Goal: Task Accomplishment & Management: Complete application form

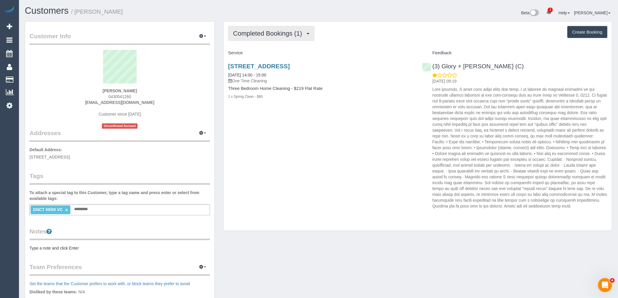
click at [282, 34] on span "Completed Bookings (1)" at bounding box center [269, 33] width 72 height 7
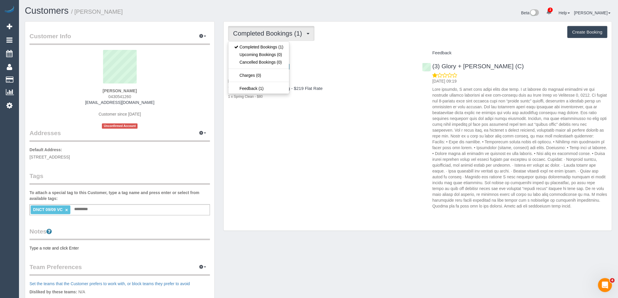
click at [368, 57] on div "Service" at bounding box center [321, 53] width 194 height 10
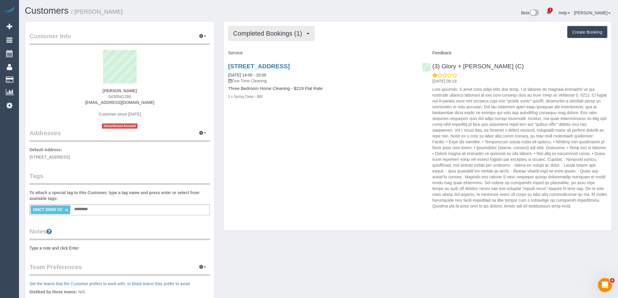
click at [282, 37] on span "Completed Bookings (1)" at bounding box center [269, 33] width 72 height 7
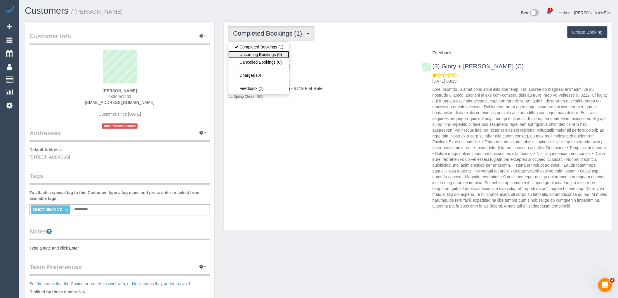
click at [281, 55] on link "Upcoming Bookings (0)" at bounding box center [258, 55] width 61 height 8
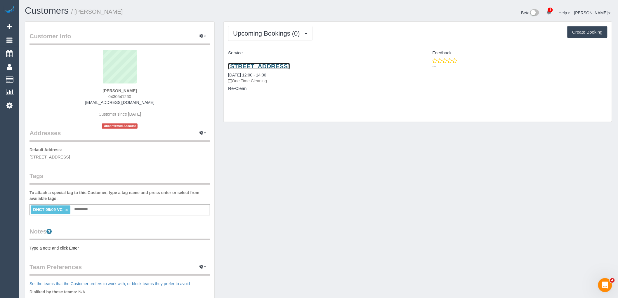
click at [270, 69] on link "[STREET_ADDRESS]" at bounding box center [259, 66] width 62 height 7
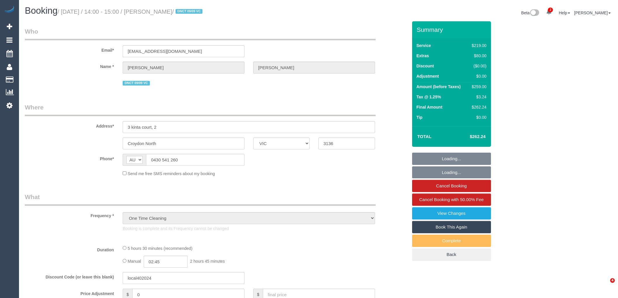
select select "VIC"
select select "number:28"
select select "number:14"
select select "number:19"
select select "number:24"
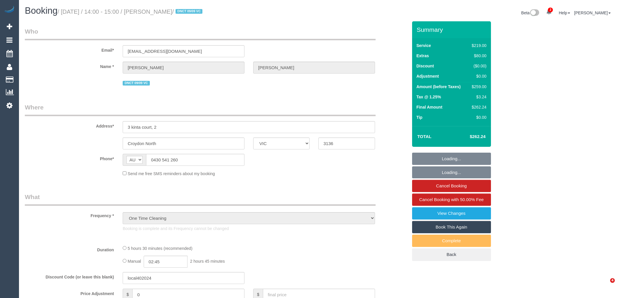
select select "number:26"
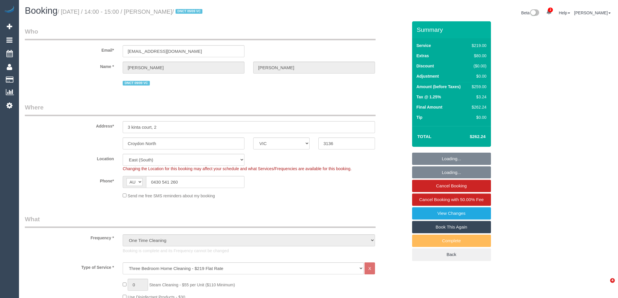
select select "object:1332"
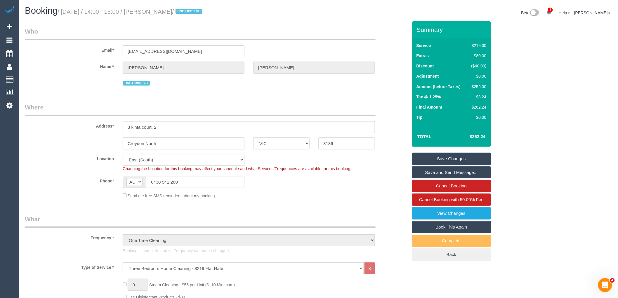
click at [465, 228] on link "Book This Again" at bounding box center [451, 227] width 79 height 12
select select "VIC"
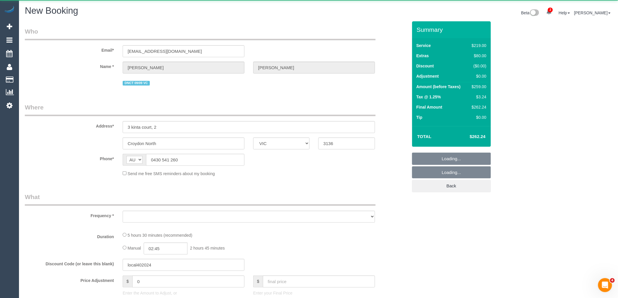
select select "object:1965"
select select "number:28"
select select "number:14"
select select "number:19"
select select "number:24"
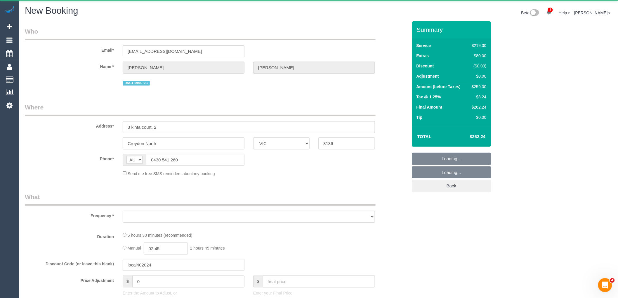
select select "number:26"
select select "string:stripe-pm_1S3rK62GScqysDRVEs1S9P1c"
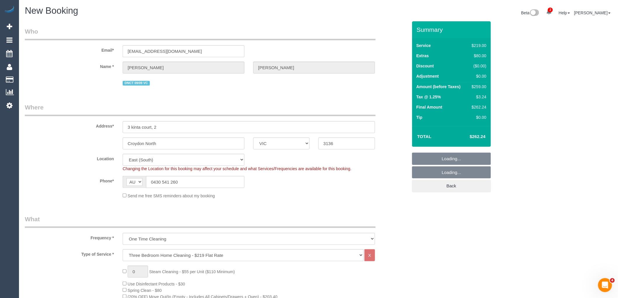
select select "object:2660"
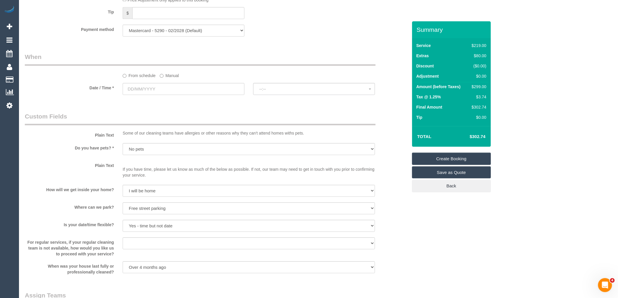
scroll to position [487, 0]
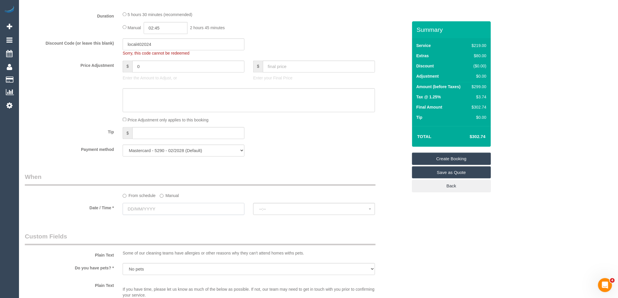
click at [166, 215] on input "text" at bounding box center [184, 209] width 122 height 12
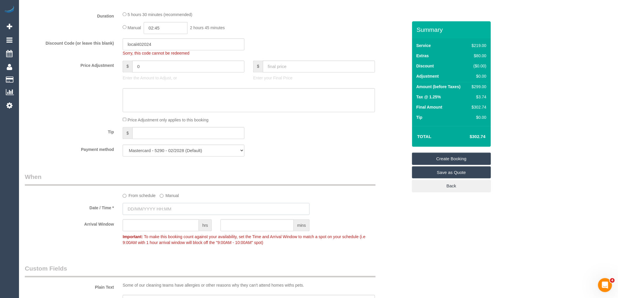
click at [183, 215] on input "text" at bounding box center [216, 209] width 187 height 12
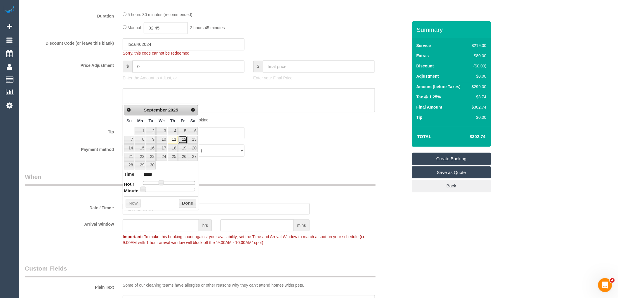
click at [185, 140] on link "12" at bounding box center [182, 140] width 9 height 8
type input "12/09/2025 10:00"
type input "*****"
type input "12/09/2025 11:00"
type input "*****"
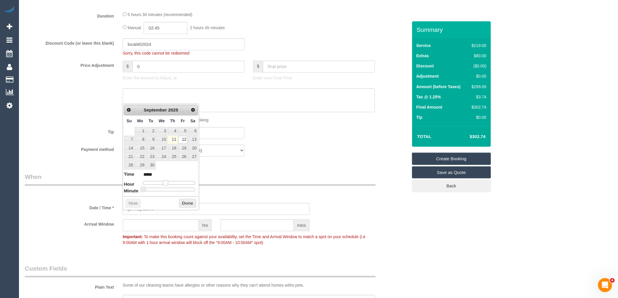
type input "12/09/2025 12:00"
type input "*****"
type input "12/09/2025 13:00"
type input "*****"
type input "12/09/2025 14:00"
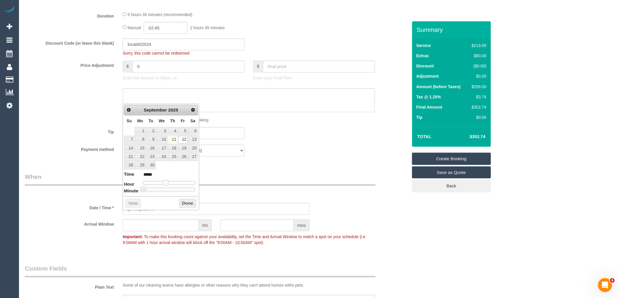
type input "*****"
type input "12/09/2025 13:00"
type input "*****"
type input "12/09/2025 12:00"
type input "*****"
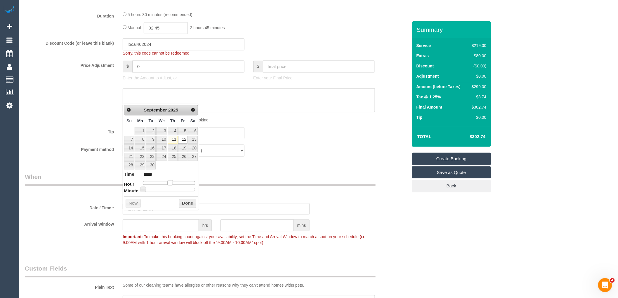
drag, startPoint x: 165, startPoint y: 183, endPoint x: 171, endPoint y: 183, distance: 6.1
click at [171, 183] on span at bounding box center [169, 182] width 5 height 5
click at [188, 200] on button "Done" at bounding box center [187, 203] width 17 height 9
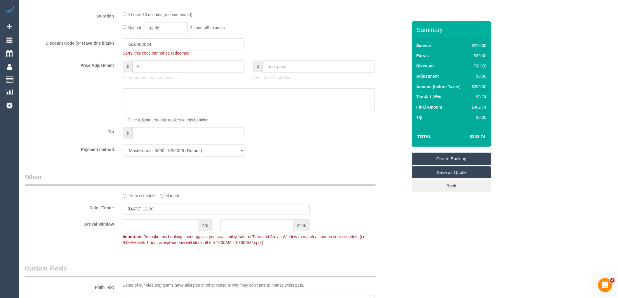
click at [183, 231] on input "text" at bounding box center [161, 225] width 76 height 12
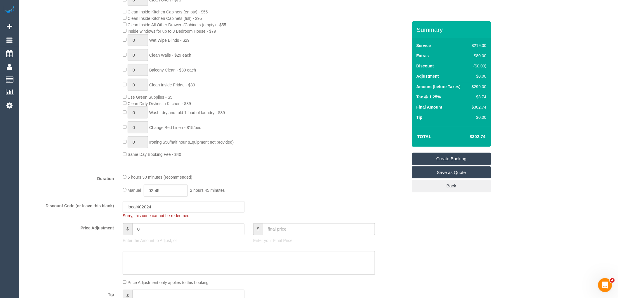
scroll to position [292, 0]
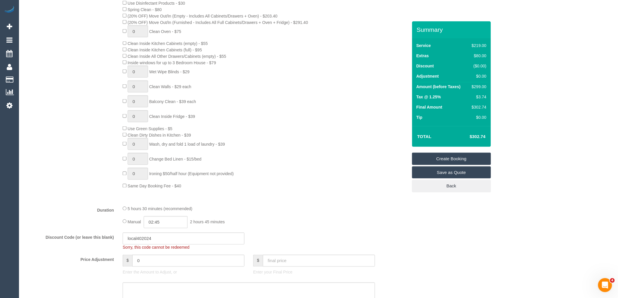
type input "2"
drag, startPoint x: 161, startPoint y: 250, endPoint x: 98, endPoint y: 251, distance: 62.8
click at [99, 250] on div "Discount Code (or leave this blank) local402024 Sorry, this code cannot be rede…" at bounding box center [216, 242] width 392 height 18
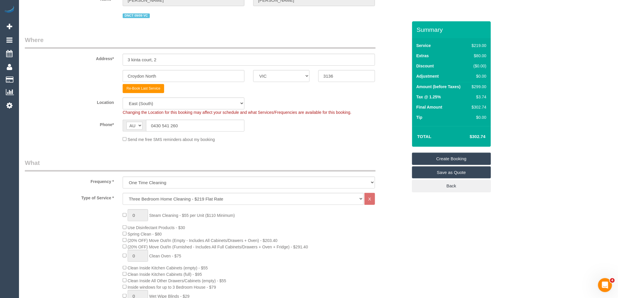
scroll to position [65, 0]
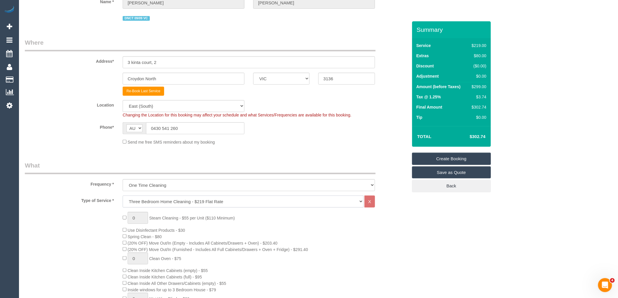
click at [161, 205] on select "Hourly Service - $70/h Hourly Service - $65/h Hourly Service - $60/h Hourly Ser…" at bounding box center [243, 202] width 241 height 12
click at [279, 41] on legend "Where" at bounding box center [200, 44] width 351 height 13
click at [164, 105] on select "Office City East (North) East (South) Inner East Inner North (East) Inner North…" at bounding box center [184, 106] width 122 height 12
select select "50"
click at [123, 101] on select "Office City East (North) East (South) Inner East Inner North (East) Inner North…" at bounding box center [184, 106] width 122 height 12
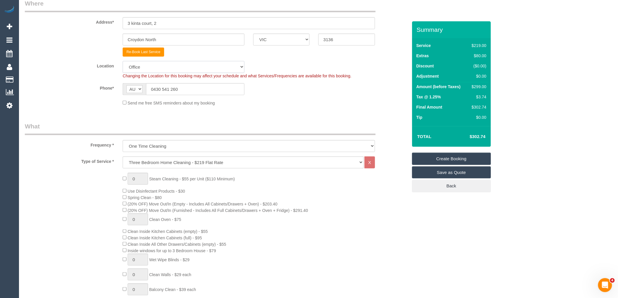
scroll to position [162, 0]
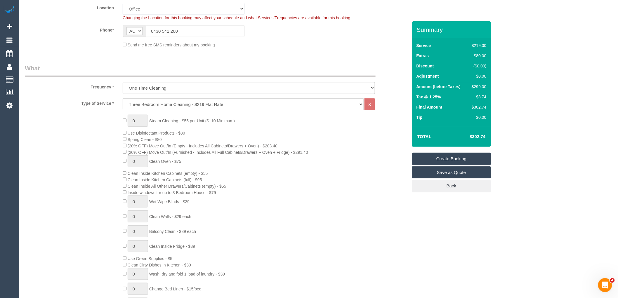
select select "object:3998"
click at [165, 103] on select "Hourly Service - $70/h Hourly Service - $65/h Hourly Service - $60/h Hourly Ser…" at bounding box center [243, 104] width 241 height 12
click at [137, 107] on select "Hourly Service - $70/h Hourly Service - $65/h Hourly Service - $60/h Hourly Ser…" at bounding box center [243, 104] width 241 height 12
select select "28"
click at [123, 99] on select "Hourly Service - $70/h Hourly Service - $65/h Hourly Service - $60/h Hourly Ser…" at bounding box center [243, 104] width 241 height 12
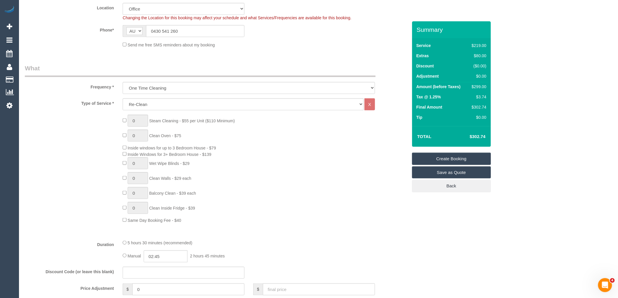
click at [103, 184] on div "0 Steam Cleaning - $55 per Unit ($110 Minimum) 0 Clean Oven - $75 Inside window…" at bounding box center [216, 169] width 392 height 109
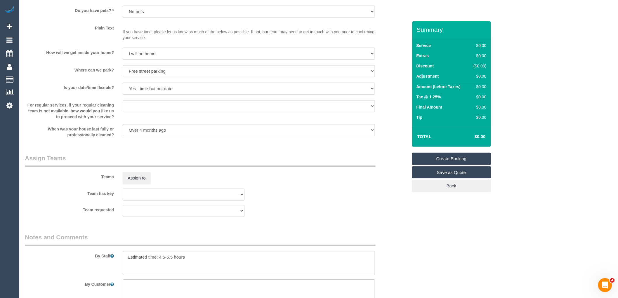
scroll to position [732, 0]
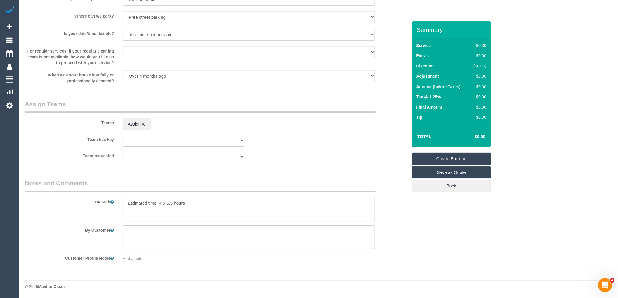
drag, startPoint x: 203, startPoint y: 209, endPoint x: 112, endPoint y: 210, distance: 90.8
click at [113, 210] on div "By Staff" at bounding box center [216, 200] width 392 height 42
click at [165, 205] on textarea at bounding box center [249, 209] width 252 height 24
paste textarea "Kitchen: • Bins not emptied. • Splashback behind stove not cleaned. • Exterior …"
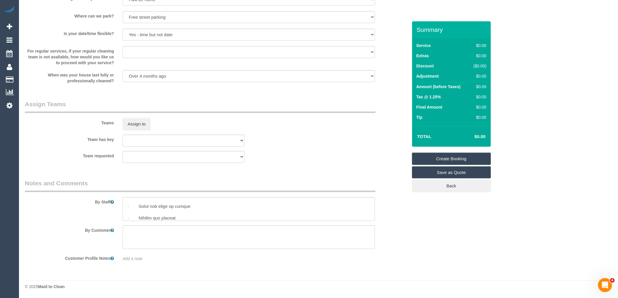
click at [161, 209] on textarea at bounding box center [249, 209] width 252 height 24
paste textarea "Kitchen: • Bins - empty and wipe over • Splashback behind stove • Exterior and …"
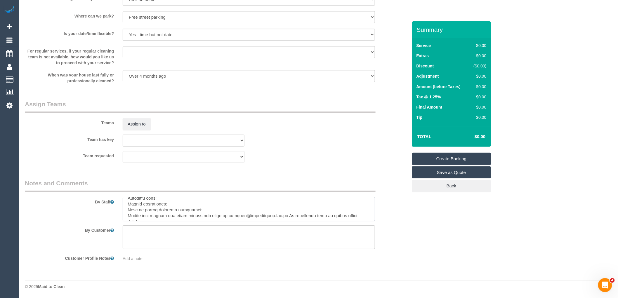
click at [168, 199] on textarea at bounding box center [249, 209] width 252 height 24
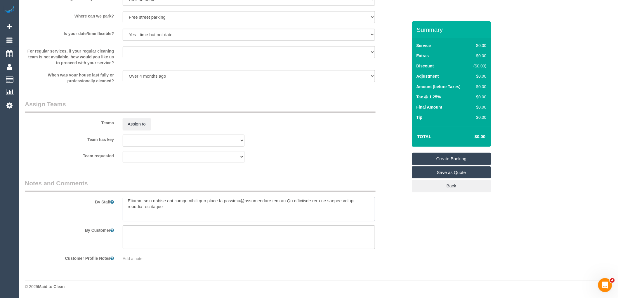
scroll to position [148, 0]
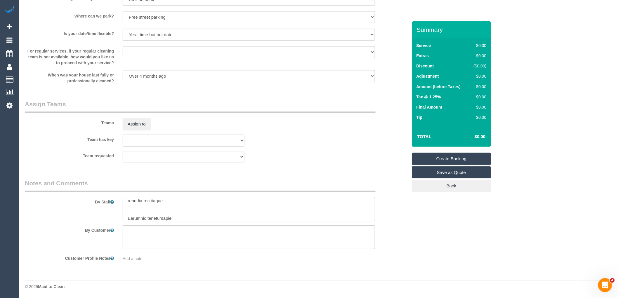
click at [194, 212] on textarea at bounding box center [249, 209] width 252 height 24
click at [193, 216] on textarea at bounding box center [249, 209] width 252 height 24
paste textarea "We are pretty much free in the next 7 days, just not Friday morning. Happy to d…"
click at [190, 211] on textarea at bounding box center [249, 209] width 252 height 24
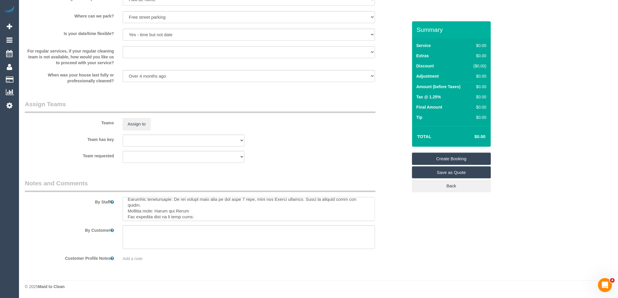
click at [202, 210] on textarea at bounding box center [249, 209] width 252 height 24
click at [201, 215] on textarea at bounding box center [249, 209] width 252 height 24
click at [225, 215] on textarea at bounding box center [249, 209] width 252 height 24
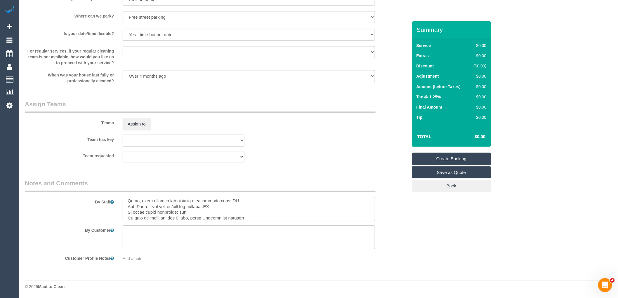
click at [255, 218] on textarea at bounding box center [249, 209] width 252 height 24
click at [188, 210] on textarea at bounding box center [249, 209] width 252 height 24
paste textarea "cnv_qd63xov"
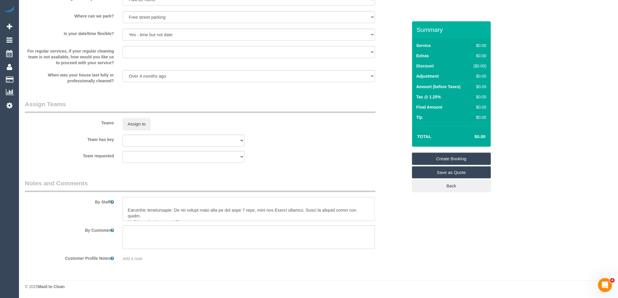
scroll to position [160, 0]
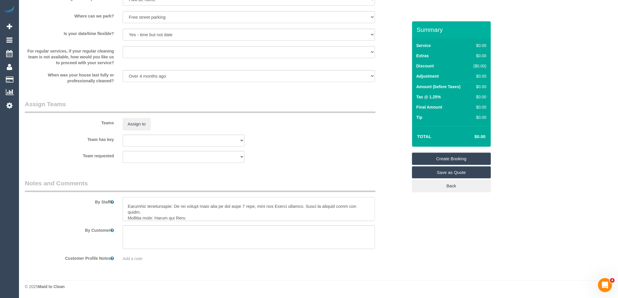
type textarea "Re-clean tasks: Kitchen: • Bins - empty and wipe over • Splashback behind stove…"
click at [454, 159] on link "Create Booking" at bounding box center [451, 159] width 79 height 12
